Goal: Check status

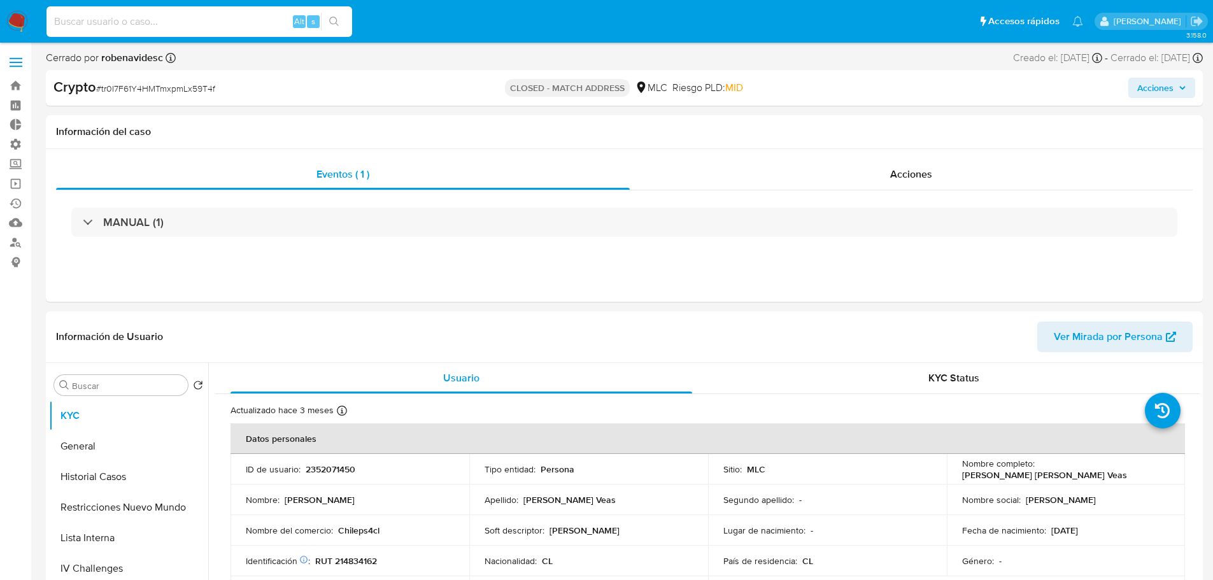
select select "10"
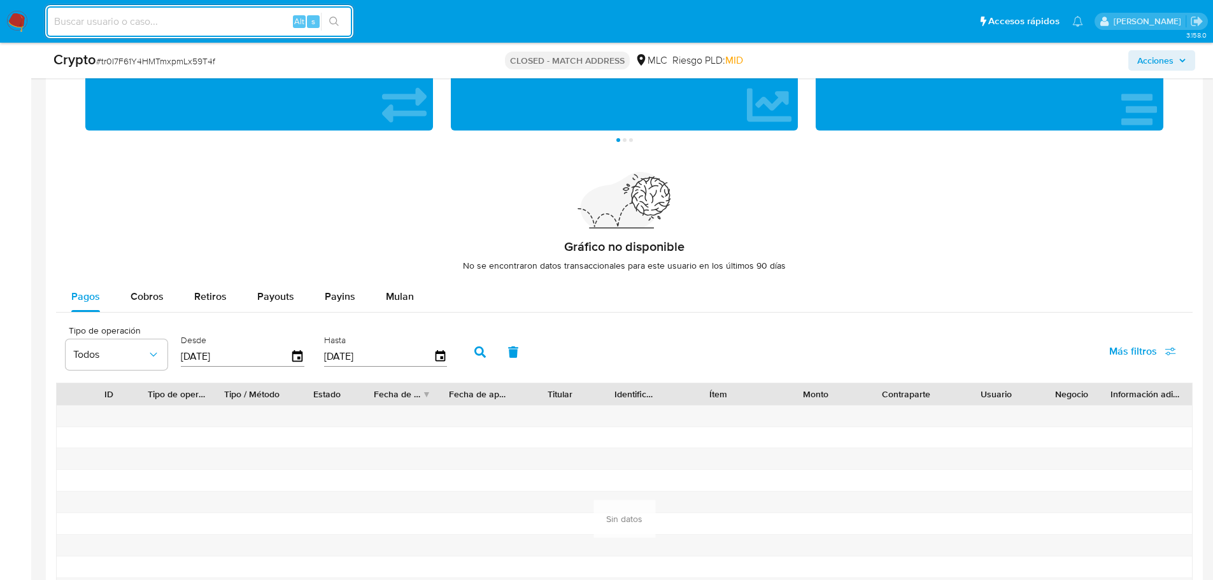
scroll to position [1019, 0]
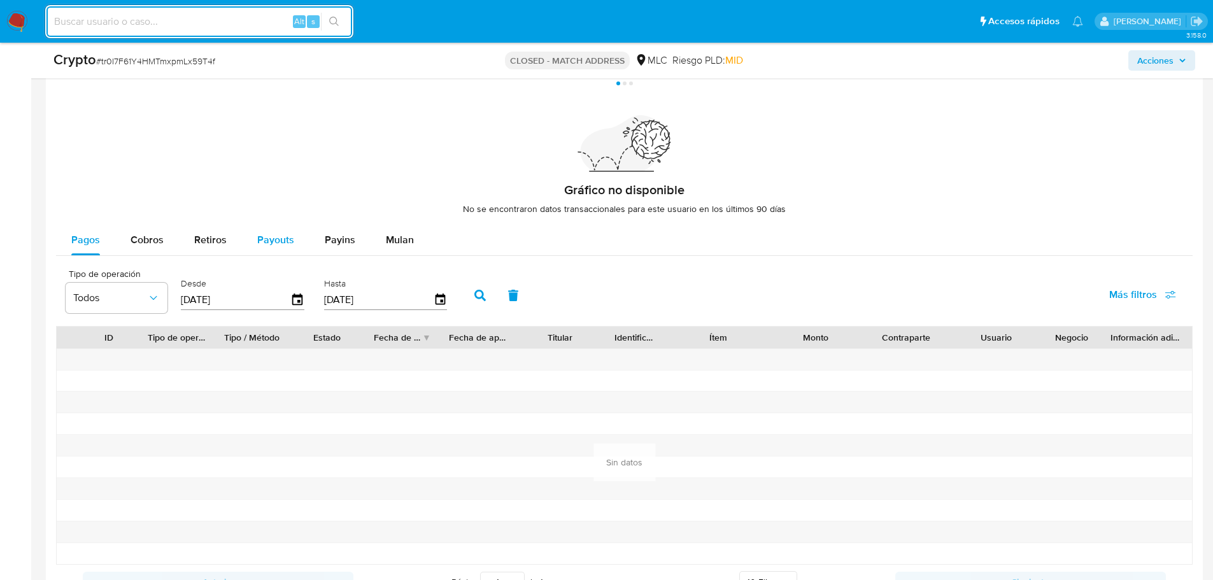
click at [274, 232] on span "Payouts" at bounding box center [275, 239] width 37 height 15
select select "10"
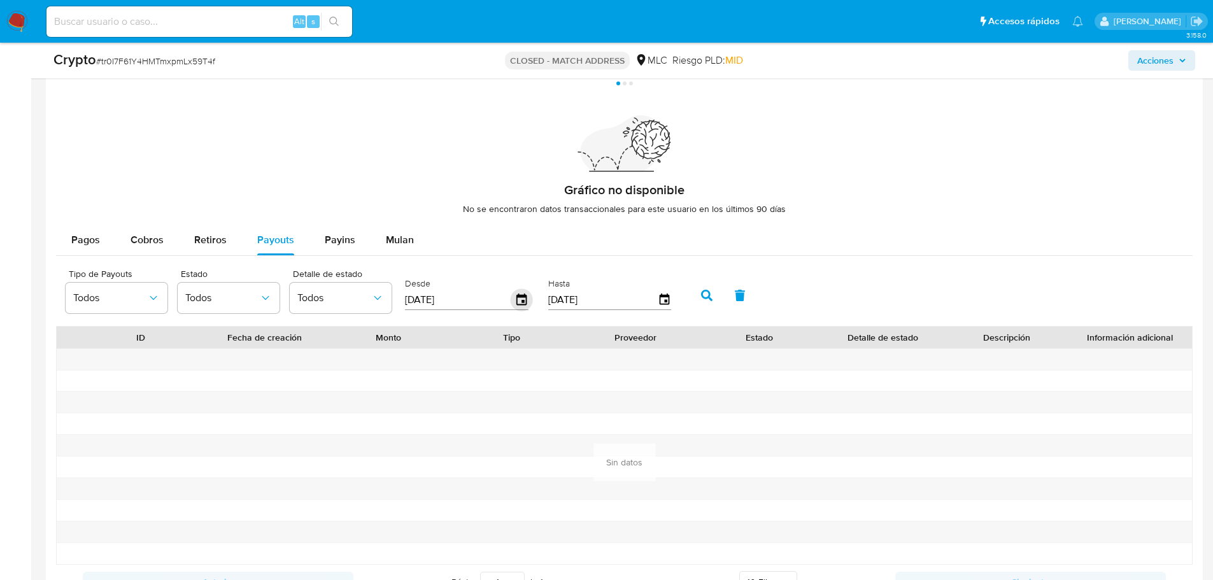
click at [526, 295] on icon "button" at bounding box center [521, 298] width 10 height 11
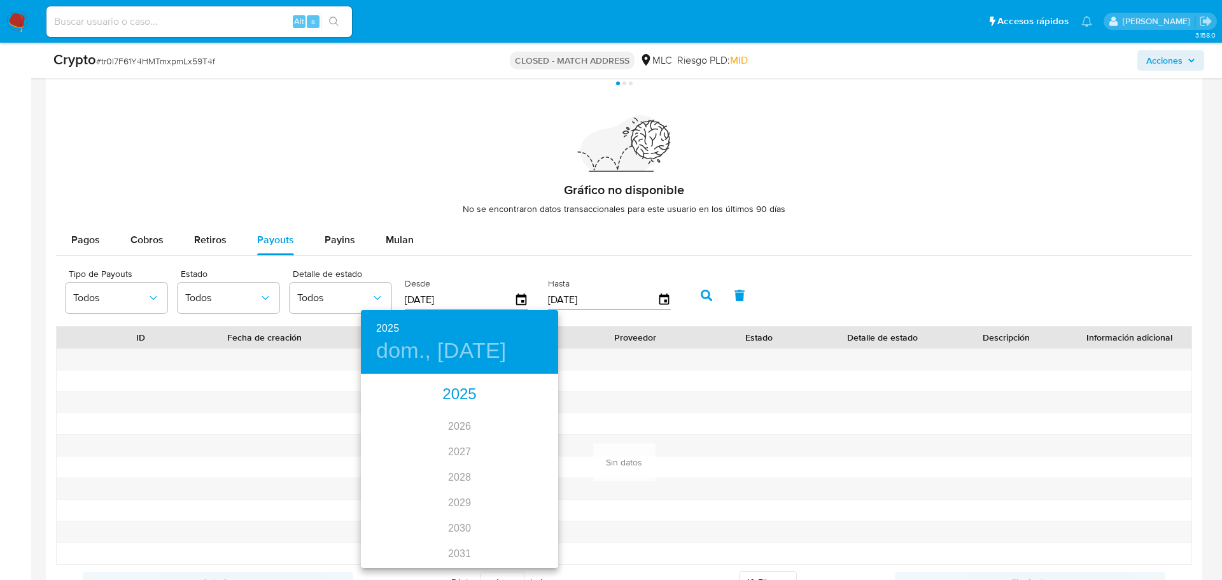
click at [468, 392] on div "2025" at bounding box center [459, 394] width 197 height 25
click at [460, 449] on div "may." at bounding box center [460, 447] width 66 height 48
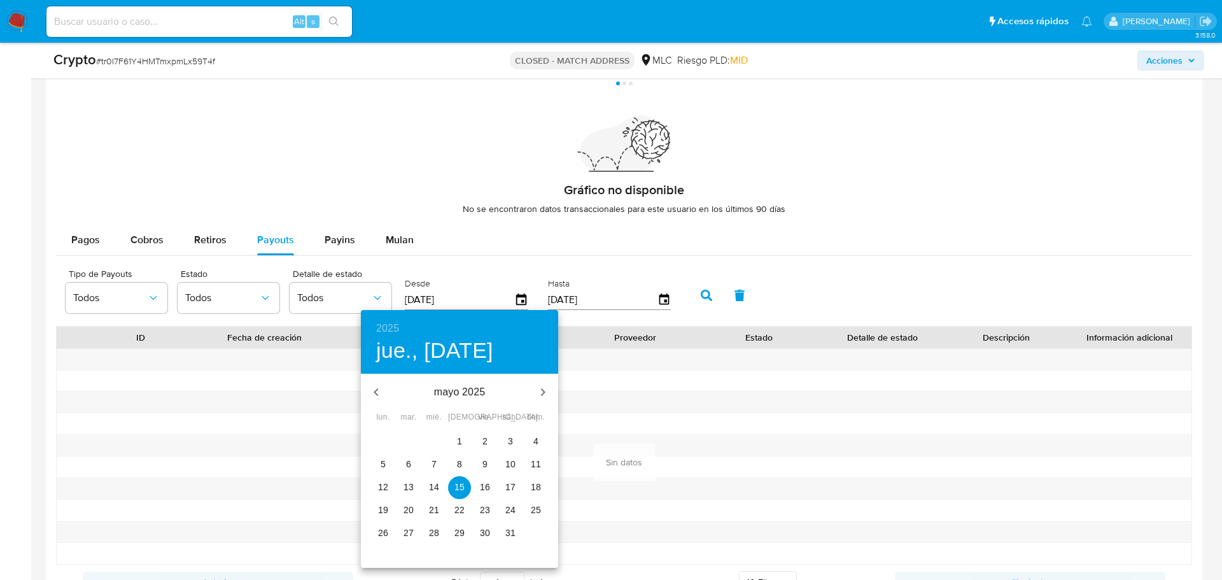
click at [458, 444] on p "1" at bounding box center [459, 441] width 5 height 13
type input "[DATE]"
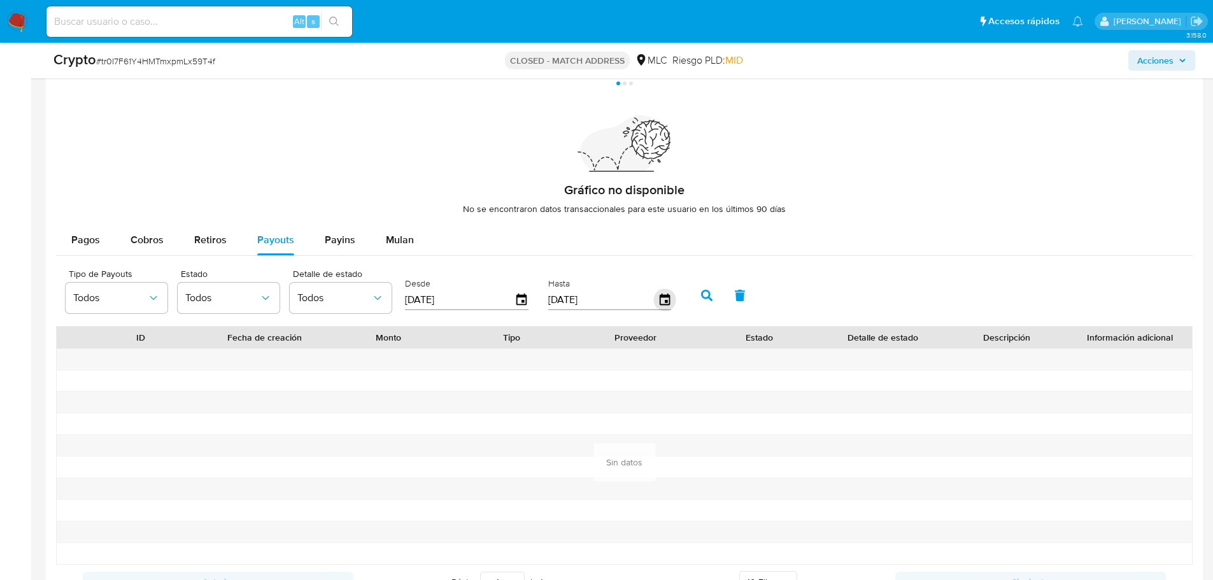
drag, startPoint x: 654, startPoint y: 302, endPoint x: 661, endPoint y: 302, distance: 7.6
click at [658, 302] on div "[DATE]" at bounding box center [610, 300] width 124 height 20
click at [667, 302] on icon "button" at bounding box center [664, 298] width 10 height 11
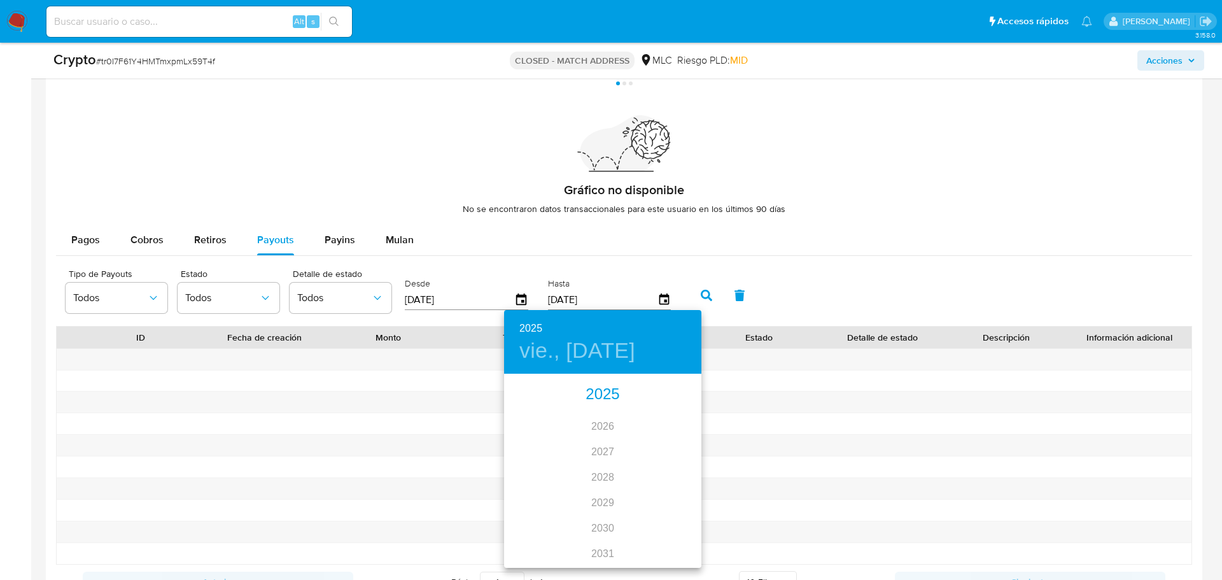
click at [592, 404] on div "2025" at bounding box center [602, 394] width 197 height 25
click at [601, 441] on div "may." at bounding box center [603, 447] width 66 height 48
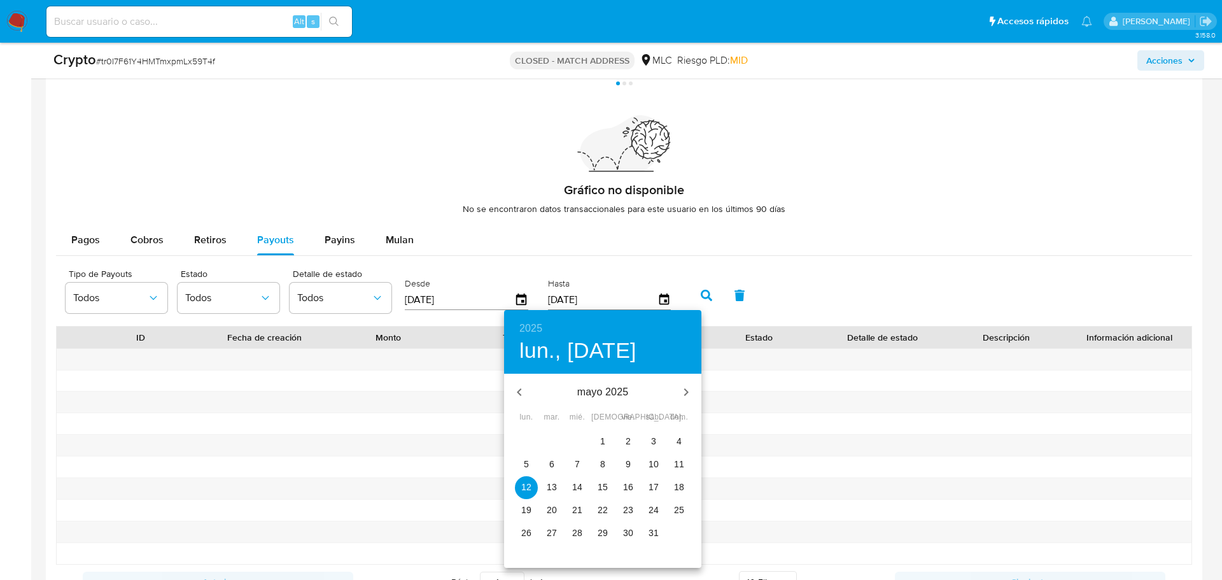
click at [648, 536] on span "31" at bounding box center [653, 532] width 23 height 13
type input "[DATE]"
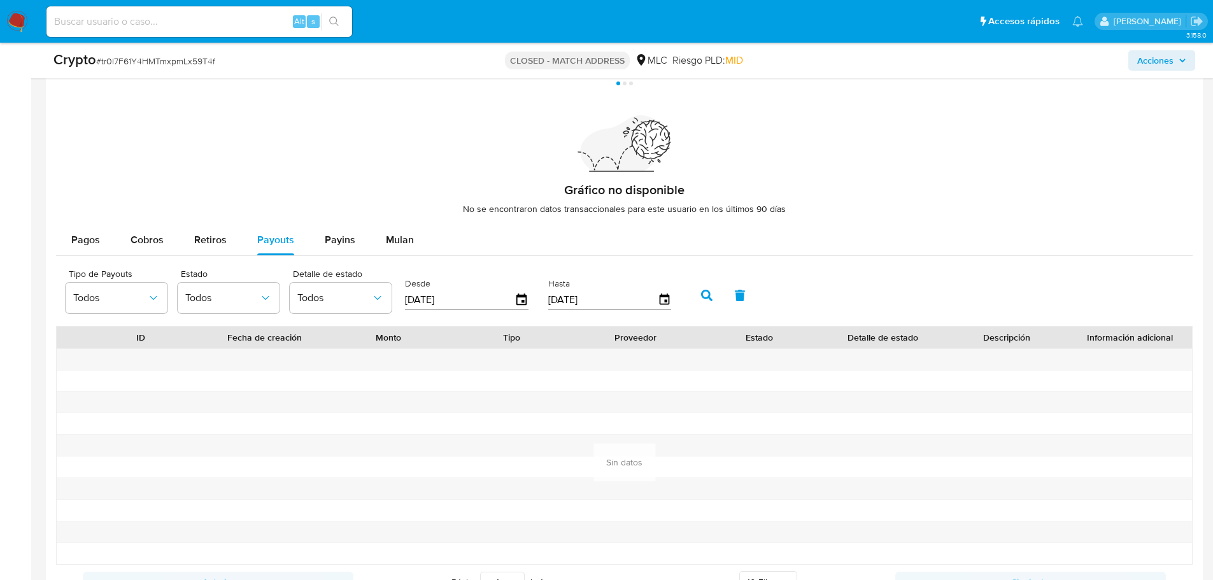
click at [711, 295] on icon "button" at bounding box center [706, 295] width 11 height 11
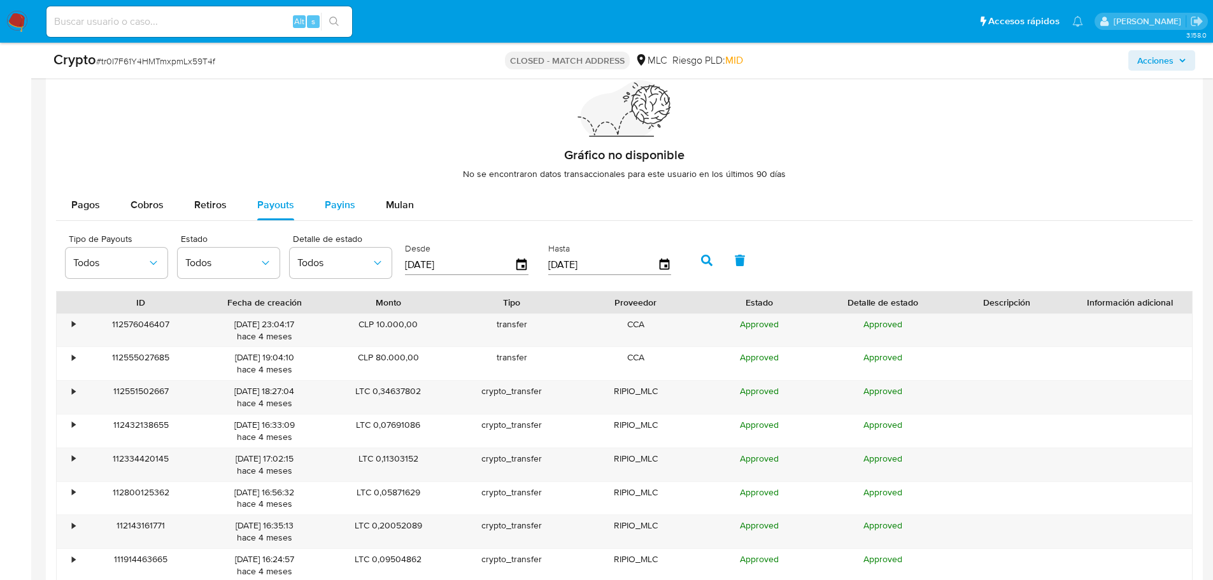
scroll to position [1082, 0]
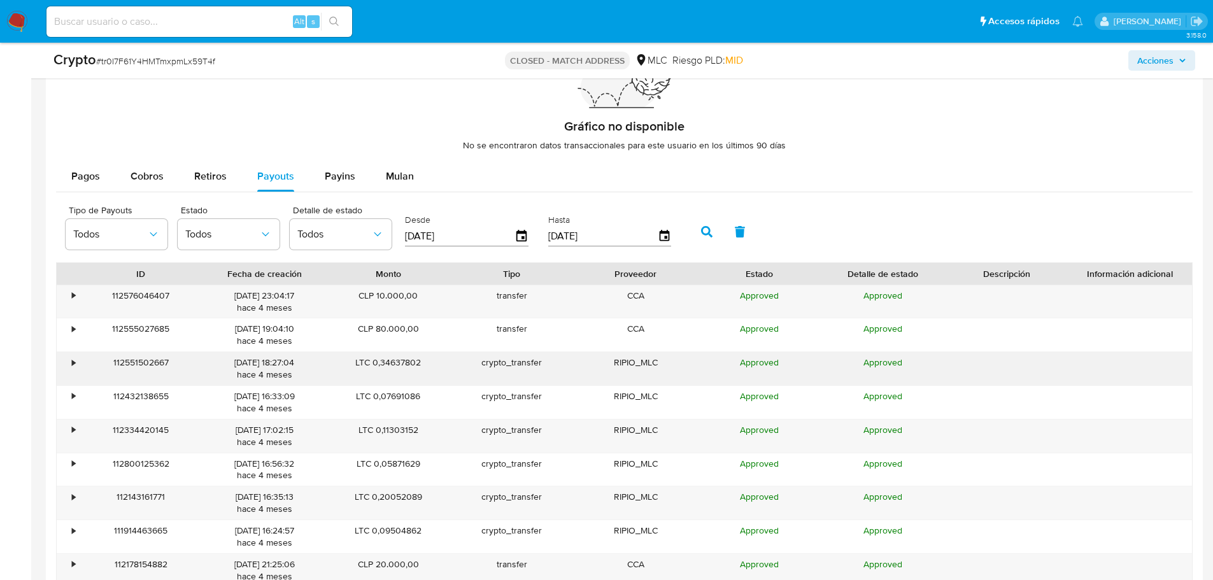
click at [70, 361] on div "•" at bounding box center [68, 368] width 22 height 33
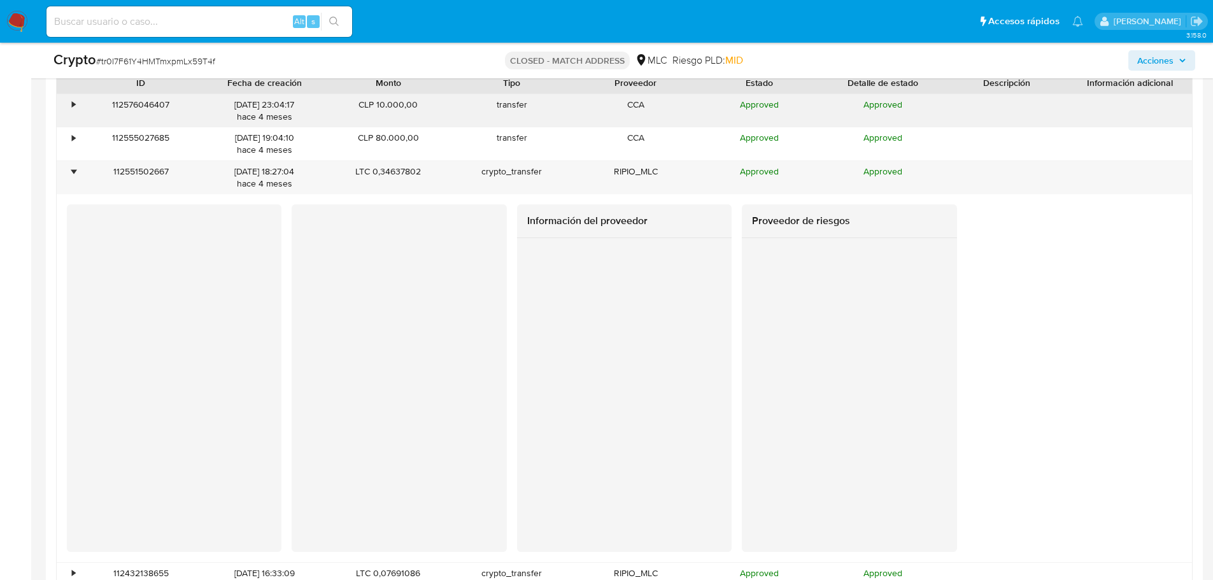
scroll to position [1337, 0]
